Goal: Task Accomplishment & Management: Use online tool/utility

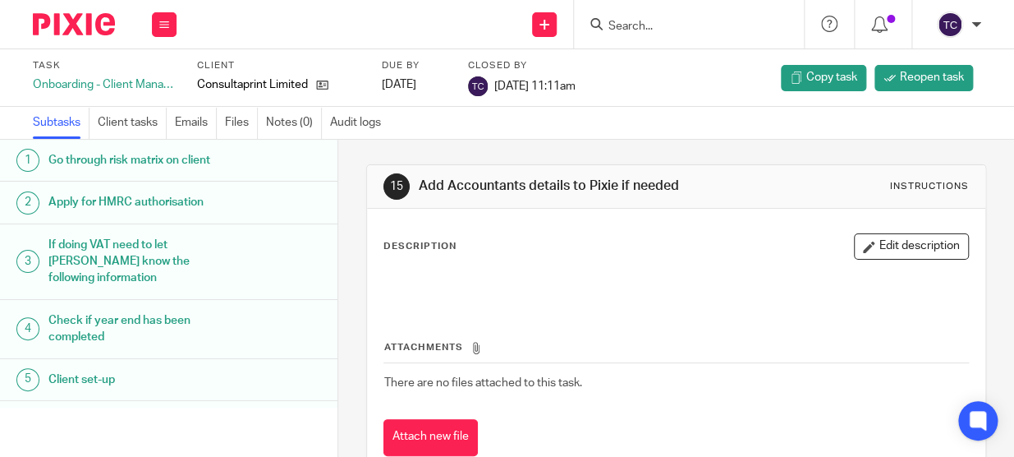
click at [637, 24] on input "Search" at bounding box center [681, 27] width 148 height 15
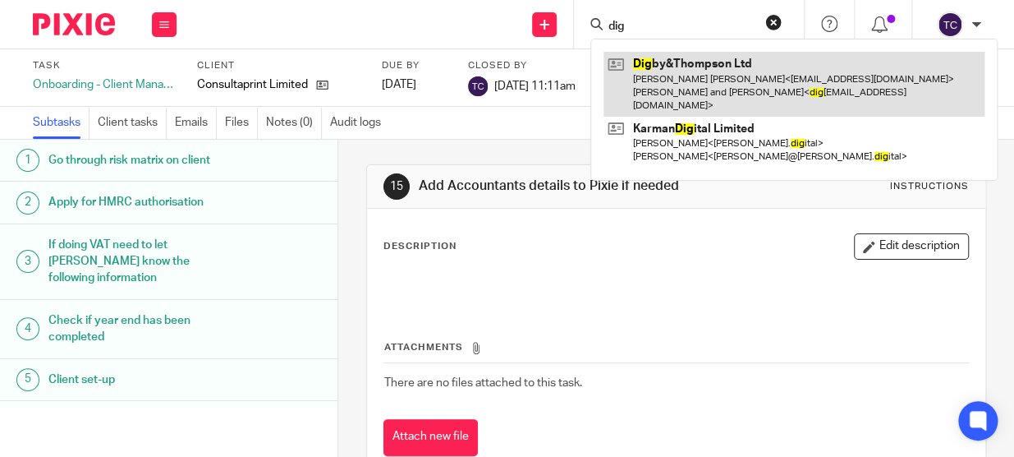
type input "dig"
click at [659, 76] on link at bounding box center [793, 84] width 381 height 65
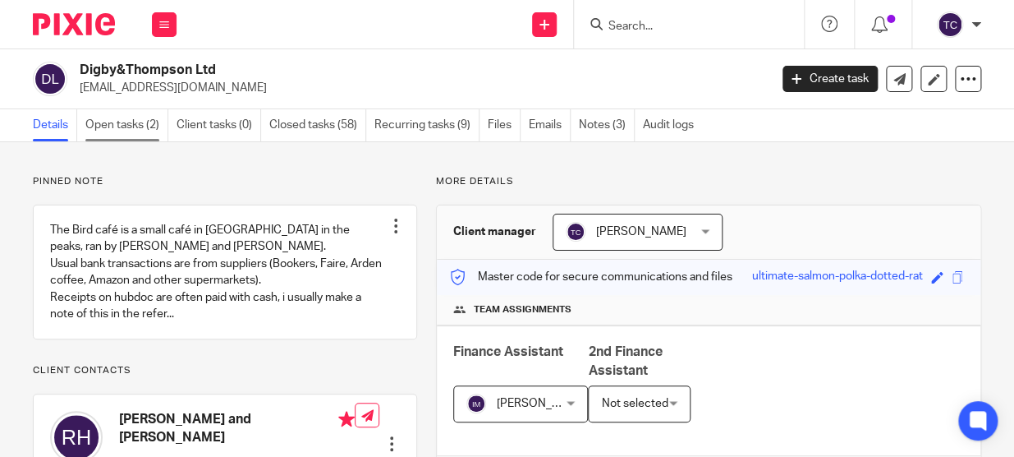
click at [146, 121] on link "Open tasks (2)" at bounding box center [126, 125] width 83 height 32
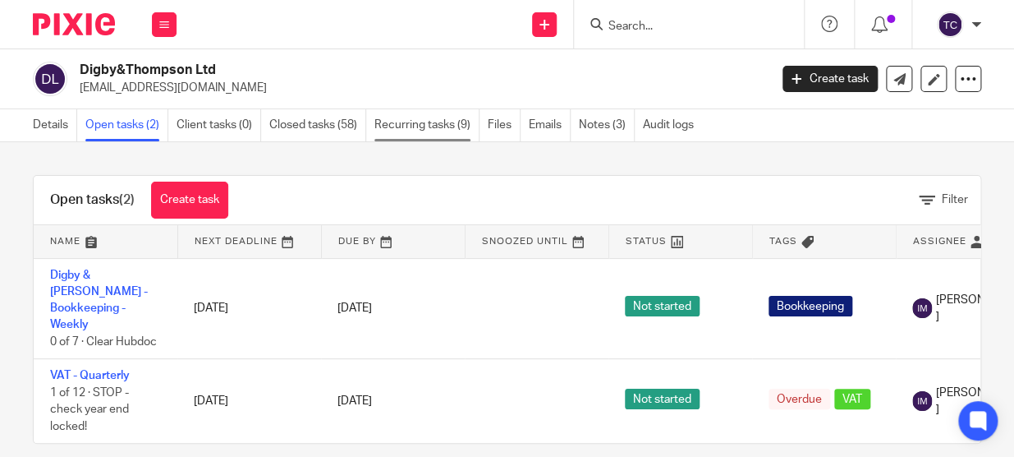
click at [443, 134] on link "Recurring tasks (9)" at bounding box center [426, 125] width 105 height 32
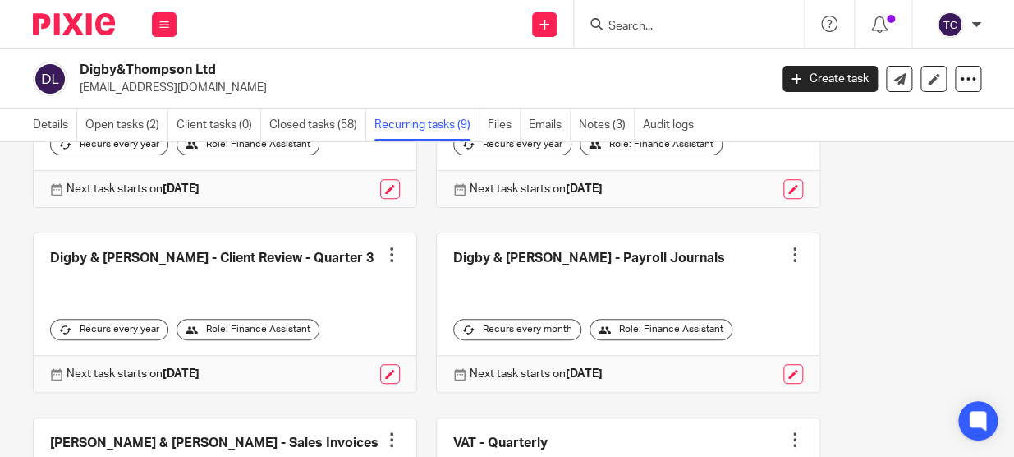
scroll to position [597, 0]
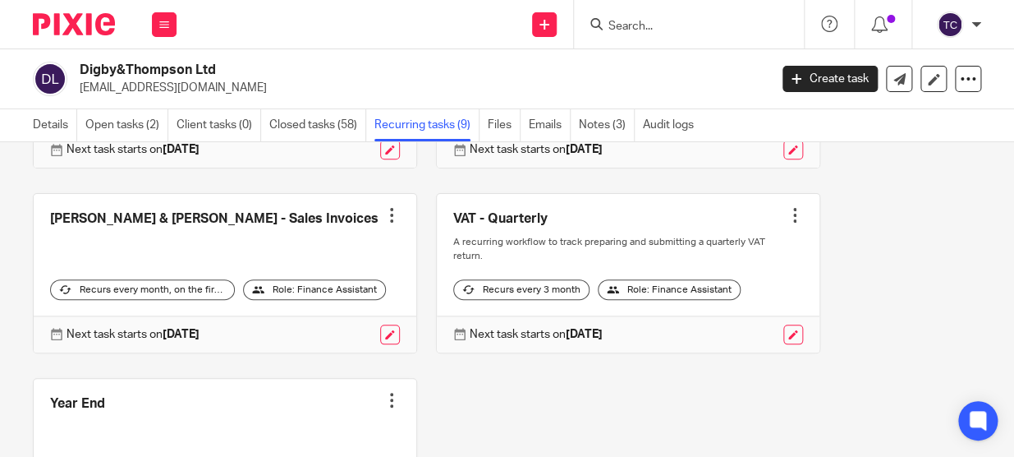
click at [235, 223] on link at bounding box center [225, 273] width 383 height 158
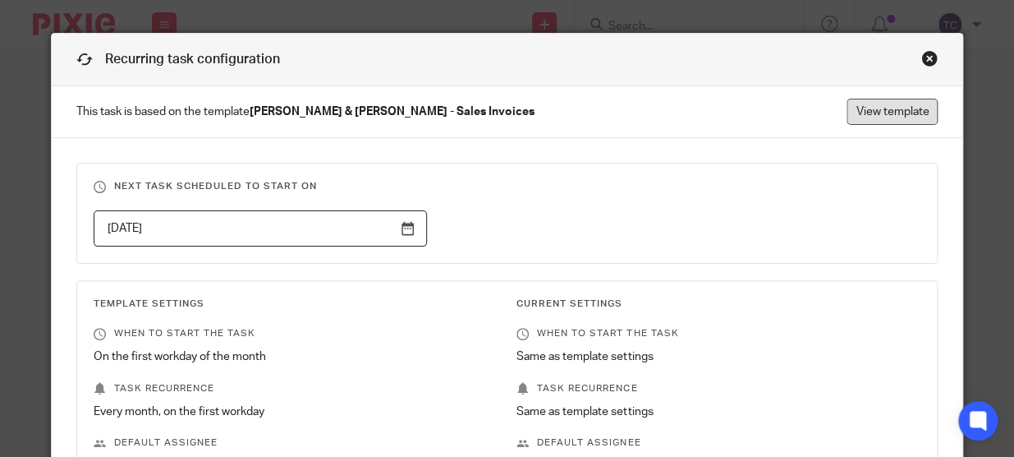
click at [926, 121] on link "View template" at bounding box center [892, 112] width 91 height 26
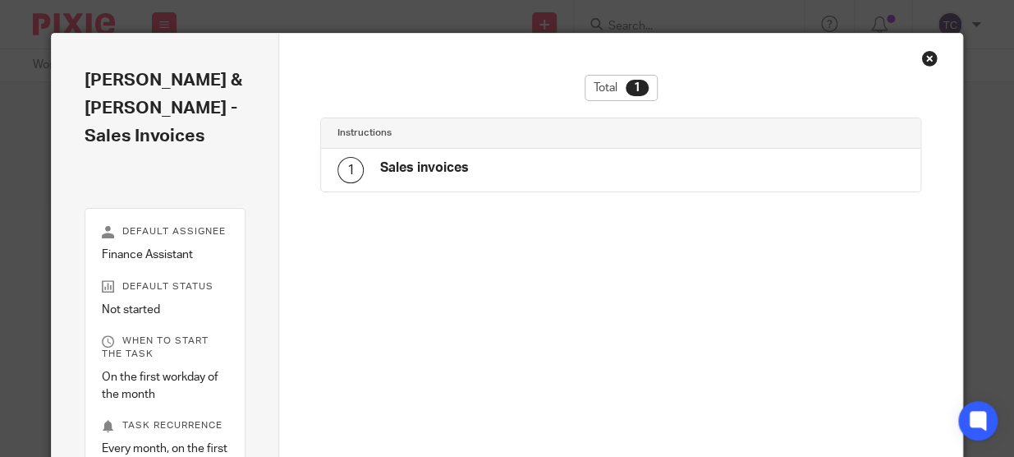
click at [443, 166] on h4 "Sales invoices" at bounding box center [424, 167] width 89 height 17
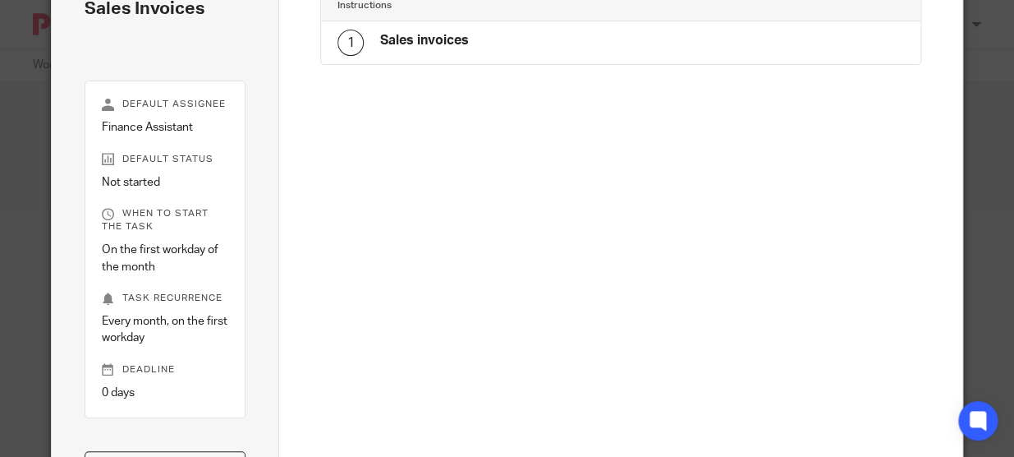
scroll to position [281, 0]
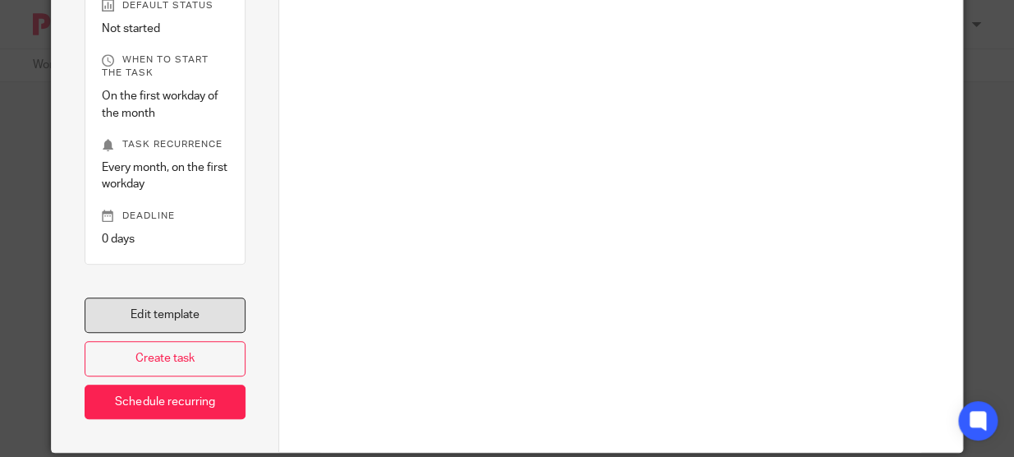
click at [181, 297] on link "Edit template" at bounding box center [165, 314] width 161 height 35
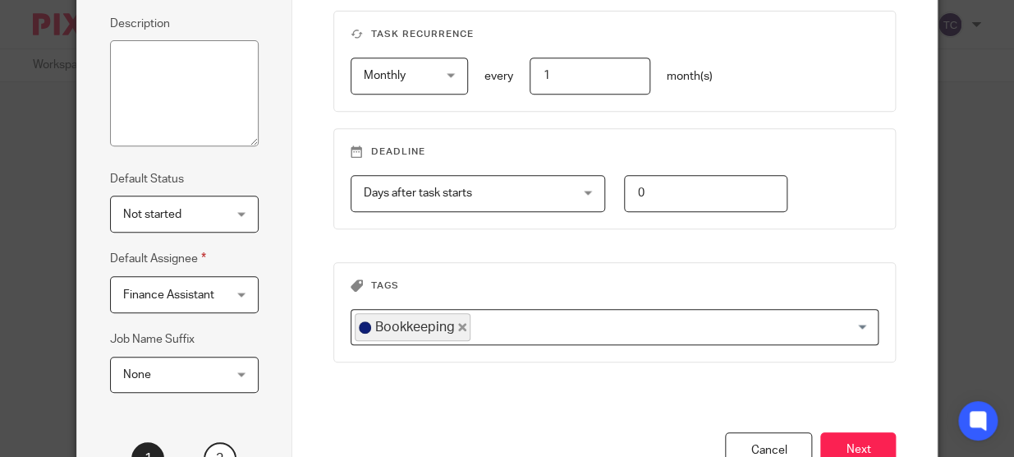
scroll to position [345, 0]
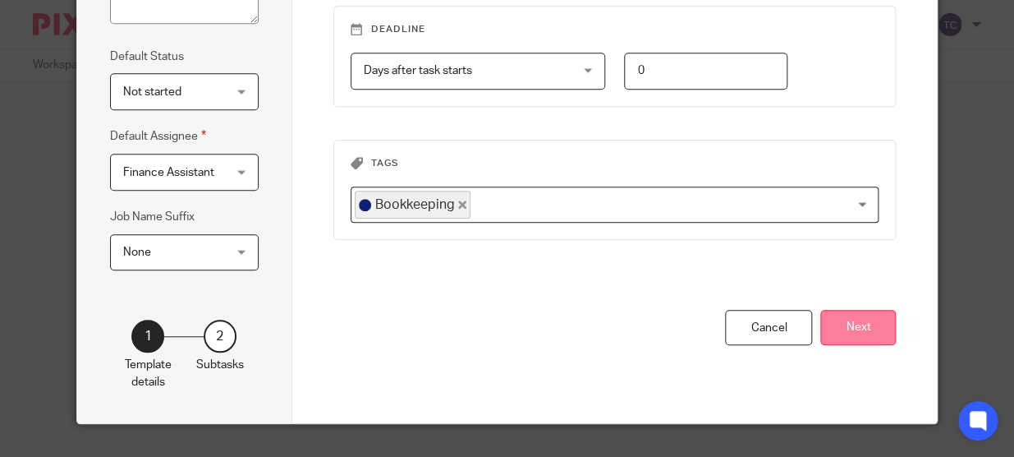
click at [868, 328] on button "Next" at bounding box center [858, 327] width 76 height 35
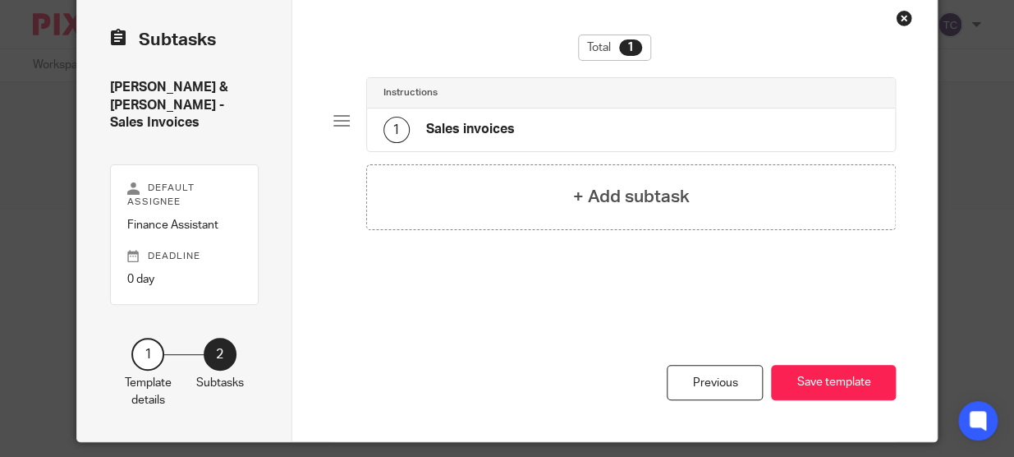
click at [570, 140] on div "1 Sales invoices" at bounding box center [631, 129] width 529 height 43
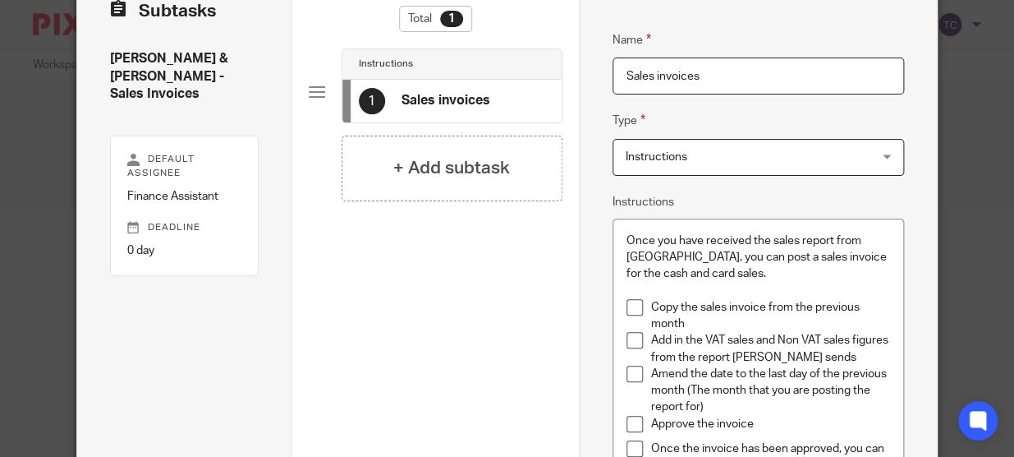
scroll to position [0, 0]
